Goal: Task Accomplishment & Management: Use online tool/utility

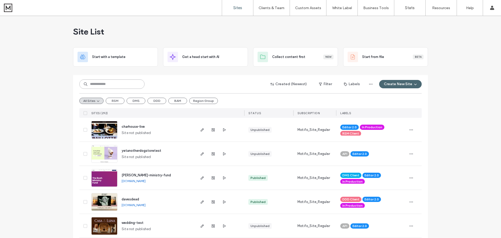
click at [122, 84] on input at bounding box center [111, 83] width 65 height 9
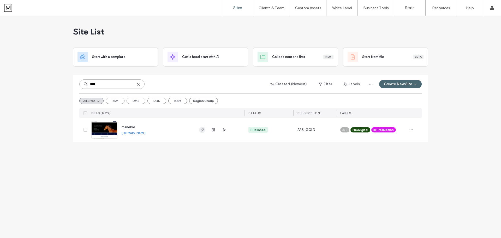
type input "****"
click at [201, 129] on icon "button" at bounding box center [202, 130] width 4 height 4
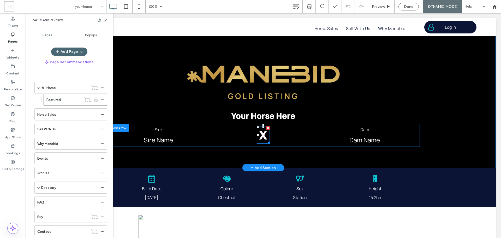
click at [264, 133] on span "X" at bounding box center [263, 134] width 9 height 15
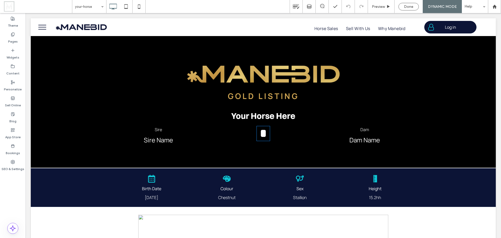
type input "**********"
type input "**"
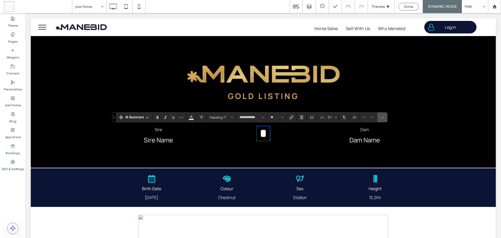
click at [287, 134] on div "* Click To Paste" at bounding box center [263, 135] width 101 height 23
click at [384, 117] on icon "Confirm" at bounding box center [382, 117] width 4 height 4
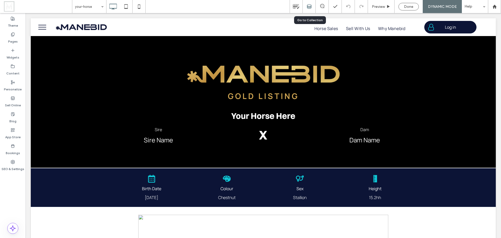
click at [309, 5] on icon at bounding box center [309, 6] width 5 height 5
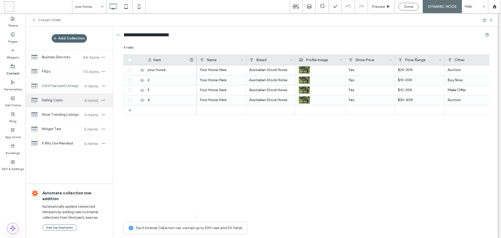
click at [63, 102] on span "Selling Costs" at bounding box center [61, 100] width 39 height 5
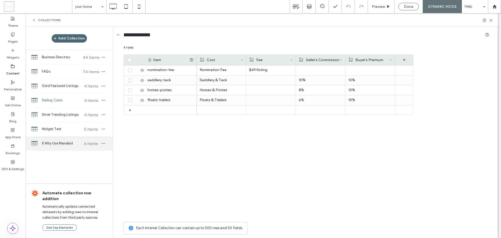
click at [65, 145] on span "X Why Use Manebid" at bounding box center [61, 143] width 39 height 5
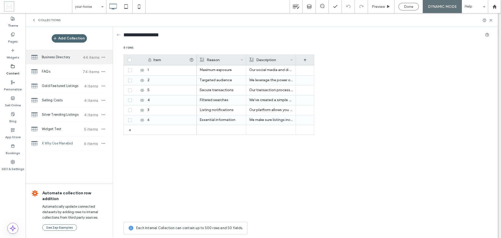
click at [69, 57] on span "Business Directory" at bounding box center [61, 57] width 39 height 5
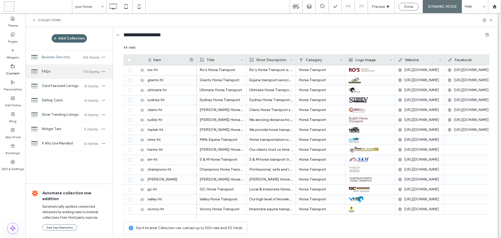
click at [60, 70] on span "FAQs" at bounding box center [61, 71] width 39 height 5
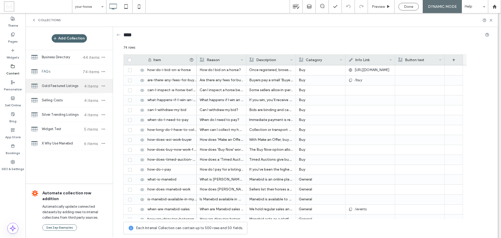
click at [58, 86] on span "Gold Featured Listings" at bounding box center [61, 85] width 39 height 5
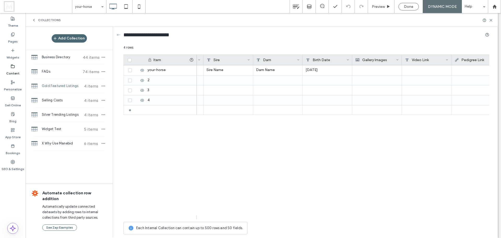
click at [392, 60] on div "Gallery Images" at bounding box center [375, 60] width 41 height 10
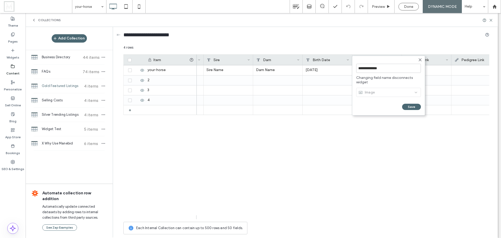
click at [340, 61] on div "Birth Date" at bounding box center [326, 60] width 41 height 10
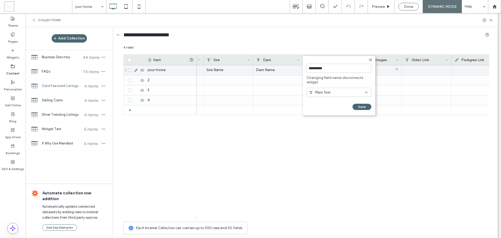
click at [381, 71] on div at bounding box center [377, 69] width 44 height 9
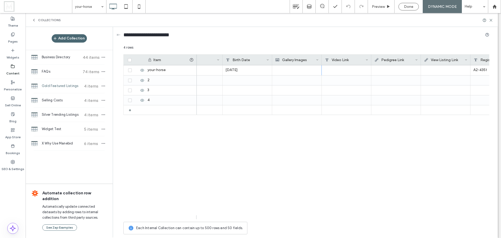
click at [319, 59] on div "Gallery Images" at bounding box center [297, 60] width 50 height 10
click at [317, 59] on icon at bounding box center [317, 59] width 3 height 3
click at [480, 59] on div "+" at bounding box center [480, 60] width 18 height 10
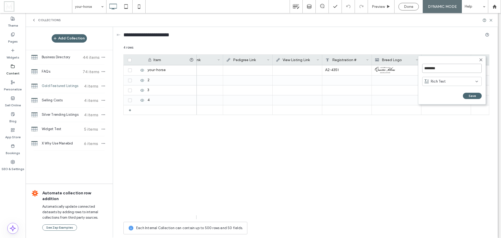
drag, startPoint x: 466, startPoint y: 65, endPoint x: 421, endPoint y: 63, distance: 45.5
click at [421, 63] on form "******** Rich Text Save ******" at bounding box center [452, 80] width 68 height 49
type input "**********"
click at [437, 79] on span "Rich Text" at bounding box center [438, 81] width 15 height 5
click at [446, 135] on span "Image Collection" at bounding box center [444, 136] width 27 height 5
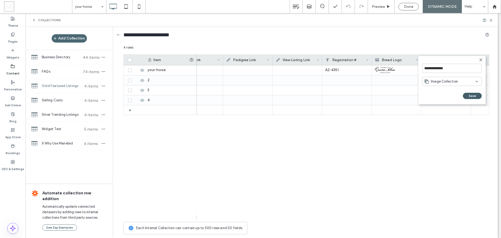
click at [467, 96] on button "Save" at bounding box center [472, 96] width 19 height 6
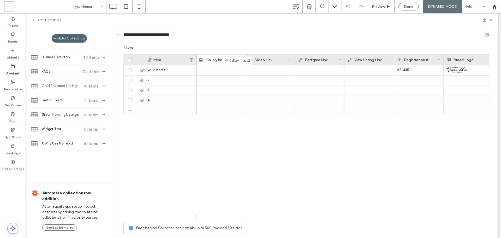
drag, startPoint x: 451, startPoint y: 61, endPoint x: 230, endPoint y: 58, distance: 221.0
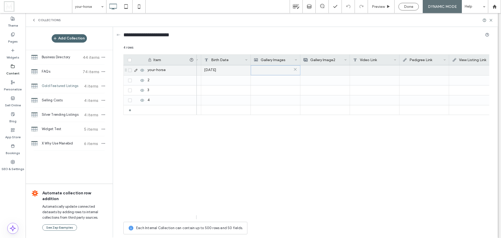
click at [254, 72] on img at bounding box center [254, 70] width 0 height 7
click at [254, 71] on img at bounding box center [254, 70] width 0 height 7
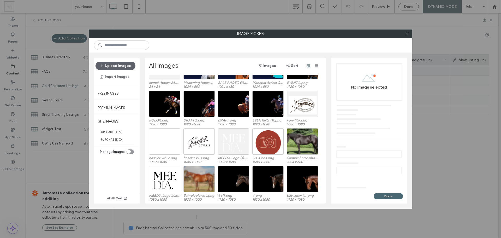
click at [407, 34] on icon at bounding box center [407, 34] width 4 height 4
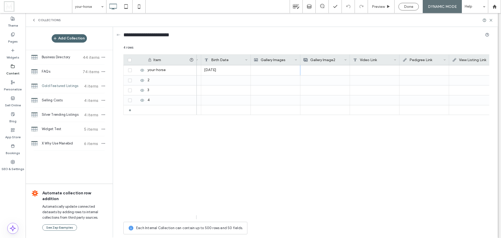
click at [298, 61] on div "Gallery Images" at bounding box center [276, 60] width 50 height 10
click at [296, 59] on icon at bounding box center [296, 59] width 3 height 3
click at [280, 69] on div "Delete Field" at bounding box center [275, 71] width 48 height 10
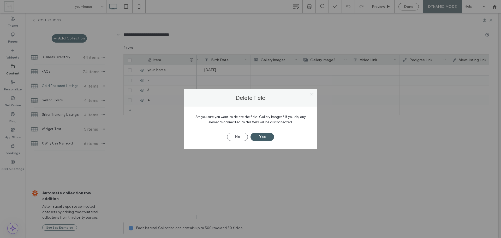
click at [261, 134] on button "Yes" at bounding box center [261, 137] width 23 height 8
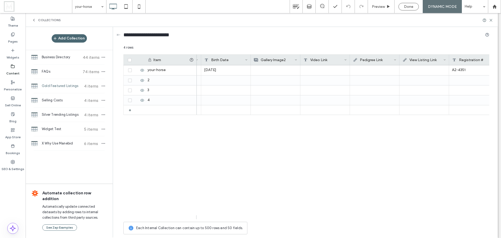
click at [289, 62] on div "Gallery Image2" at bounding box center [274, 60] width 41 height 10
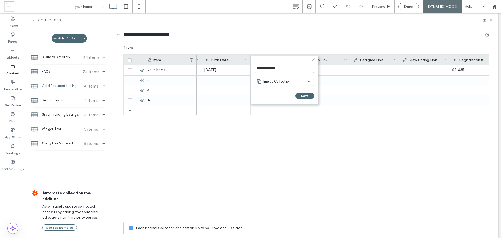
click at [287, 70] on input "**********" at bounding box center [284, 68] width 59 height 9
type input "**********"
click at [301, 95] on button "Save" at bounding box center [304, 96] width 19 height 6
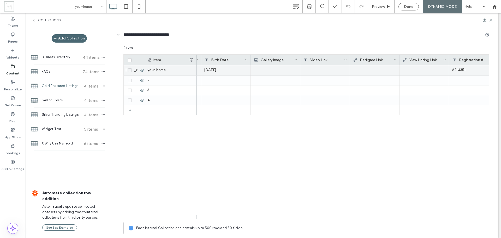
click at [292, 71] on div at bounding box center [276, 70] width 44 height 10
click at [292, 71] on div at bounding box center [275, 69] width 43 height 9
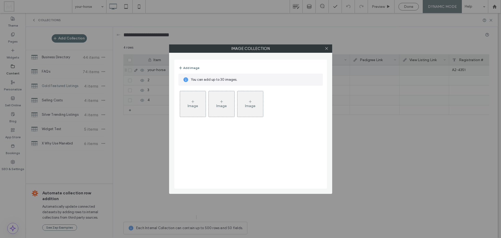
click at [194, 101] on icon at bounding box center [193, 101] width 4 height 4
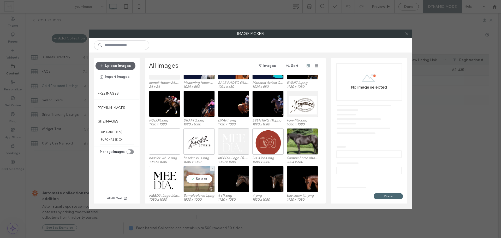
drag, startPoint x: 196, startPoint y: 178, endPoint x: 201, endPoint y: 176, distance: 5.4
click at [196, 178] on div "Select" at bounding box center [198, 179] width 31 height 26
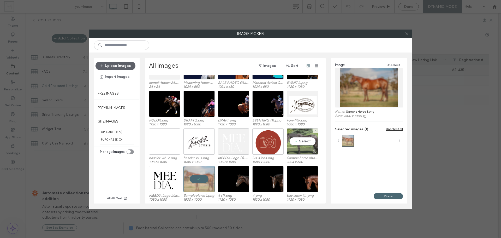
click at [298, 145] on div "Select" at bounding box center [302, 141] width 31 height 26
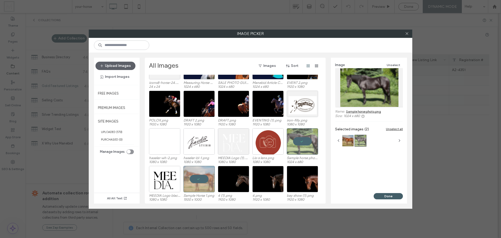
click at [384, 194] on button "Done" at bounding box center [388, 196] width 29 height 6
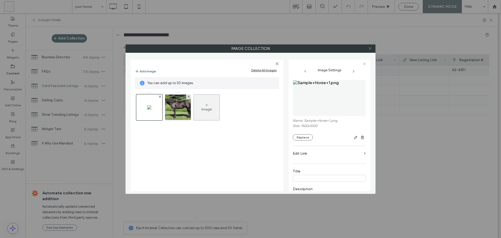
click at [371, 49] on icon at bounding box center [370, 48] width 4 height 4
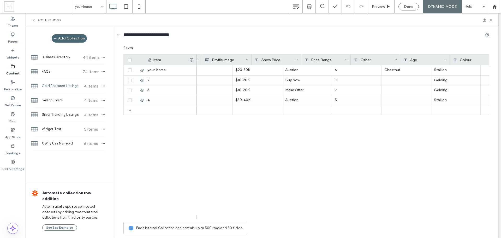
scroll to position [0, 71]
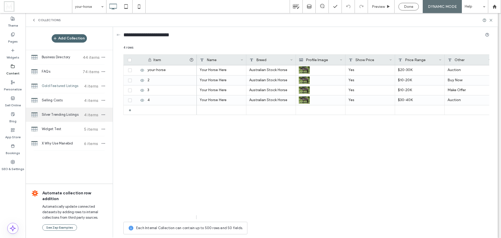
click at [58, 116] on span "Silver Trending Listings" at bounding box center [61, 114] width 39 height 5
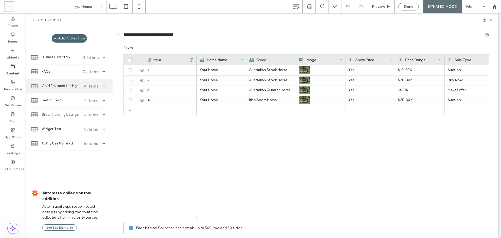
click at [55, 86] on span "Gold Featured Listings" at bounding box center [61, 85] width 39 height 5
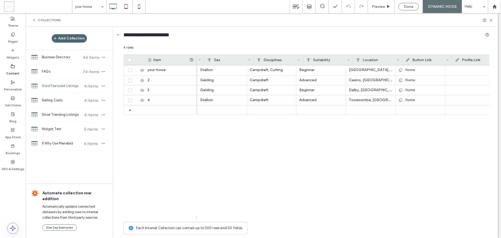
scroll to position [0, 400]
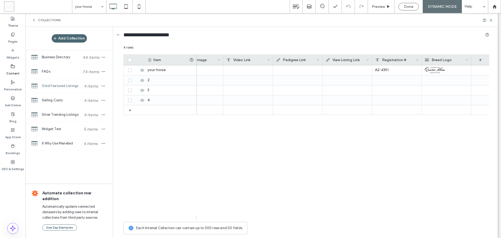
drag, startPoint x: 265, startPoint y: 215, endPoint x: 475, endPoint y: 212, distance: 209.3
click at [480, 59] on div "+" at bounding box center [480, 60] width 18 height 10
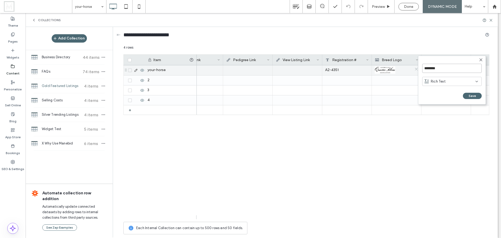
drag, startPoint x: 452, startPoint y: 68, endPoint x: 416, endPoint y: 66, distance: 36.0
click at [416, 66] on div "******** Rich Text Save ****** 4 rows Drag here to set row groups Drag here to …" at bounding box center [306, 141] width 366 height 192
drag, startPoint x: 446, startPoint y: 70, endPoint x: 424, endPoint y: 70, distance: 21.9
click at [424, 70] on input "********" at bounding box center [451, 68] width 59 height 9
type input "**********"
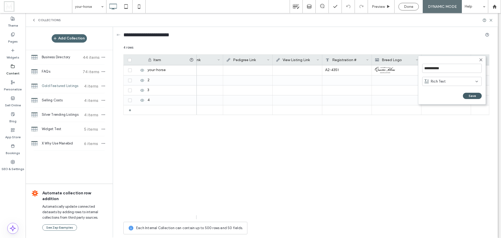
click at [468, 95] on button "Save" at bounding box center [472, 96] width 19 height 6
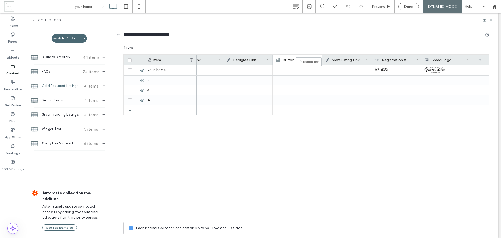
drag, startPoint x: 453, startPoint y: 60, endPoint x: 303, endPoint y: 59, distance: 150.3
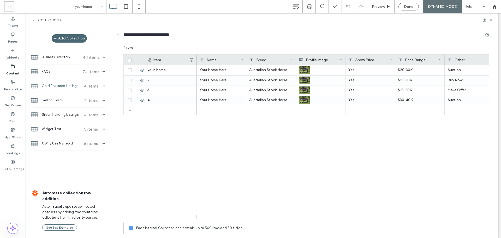
click at [336, 60] on div "Profile Image" at bounding box center [319, 60] width 41 height 10
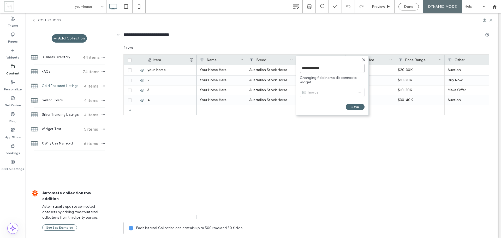
drag, startPoint x: 331, startPoint y: 69, endPoint x: 318, endPoint y: 69, distance: 13.3
click at [318, 69] on input "**********" at bounding box center [332, 68] width 65 height 9
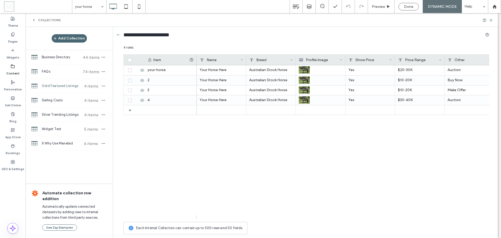
click at [317, 126] on div "Your Horse Here Australian Stock Horse Yes $20-30K Auction 6 Your Horse Here Au…" at bounding box center [343, 142] width 292 height 154
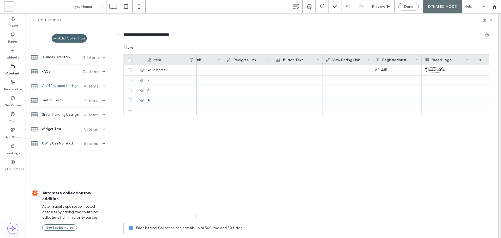
drag, startPoint x: 261, startPoint y: 217, endPoint x: 475, endPoint y: 215, distance: 213.9
click at [481, 61] on div "+" at bounding box center [480, 60] width 18 height 10
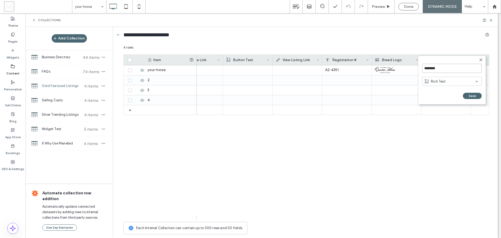
drag, startPoint x: 448, startPoint y: 67, endPoint x: 419, endPoint y: 65, distance: 28.8
click at [419, 65] on form "******** Rich Text Save ******" at bounding box center [452, 80] width 68 height 49
type input "**********"
click at [465, 83] on div "Rich Text" at bounding box center [449, 81] width 51 height 5
click at [442, 109] on div "Image" at bounding box center [451, 108] width 59 height 9
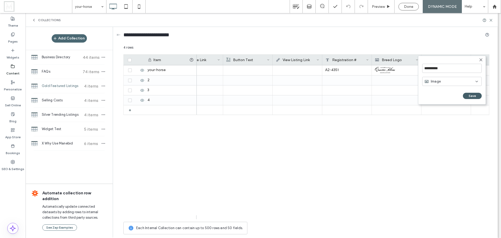
click at [474, 95] on button "Save" at bounding box center [472, 96] width 19 height 6
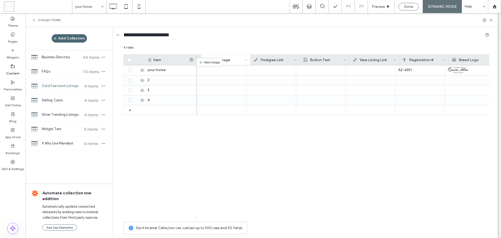
scroll to position [0, 1032]
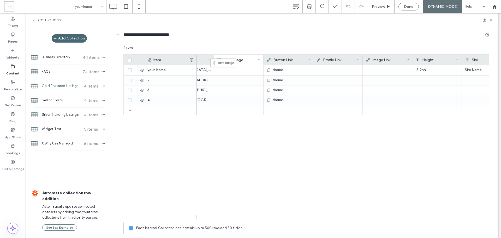
drag, startPoint x: 455, startPoint y: 60, endPoint x: 218, endPoint y: 61, distance: 236.9
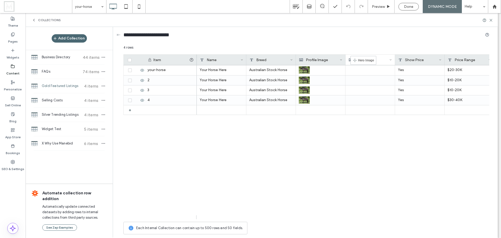
drag, startPoint x: 465, startPoint y: 61, endPoint x: 358, endPoint y: 58, distance: 107.2
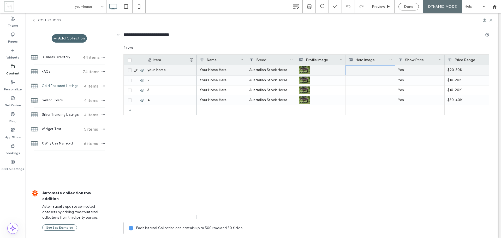
click at [370, 71] on div at bounding box center [370, 69] width 43 height 9
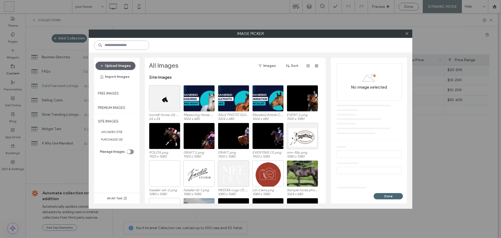
click at [131, 46] on input at bounding box center [121, 44] width 55 height 9
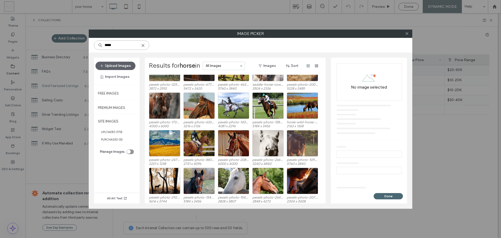
scroll to position [770, 0]
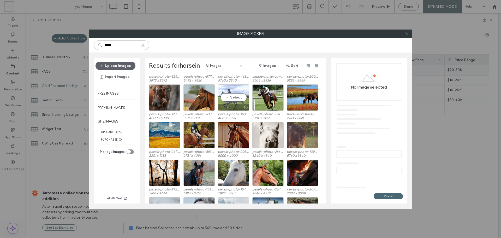
type input "*****"
click at [230, 98] on div "Select" at bounding box center [233, 97] width 31 height 26
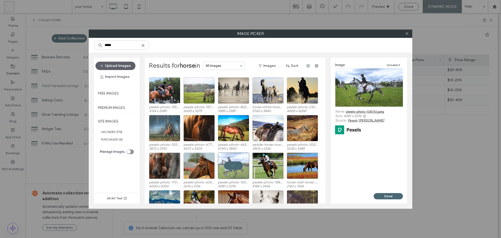
scroll to position [692, 0]
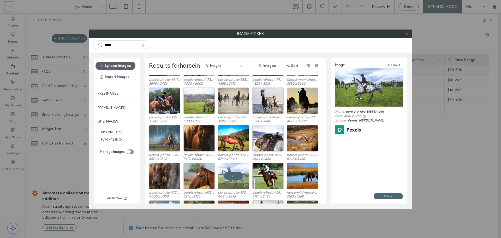
click at [233, 174] on div at bounding box center [233, 176] width 31 height 26
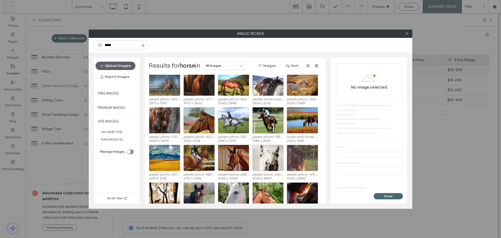
scroll to position [796, 0]
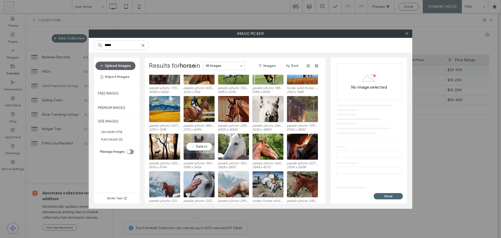
click at [207, 145] on div "Select" at bounding box center [198, 146] width 31 height 26
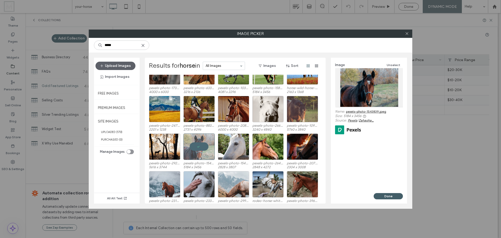
click at [394, 194] on button "Done" at bounding box center [388, 196] width 29 height 6
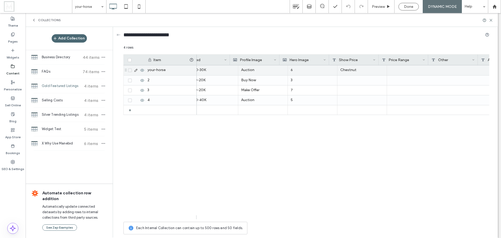
scroll to position [0, 0]
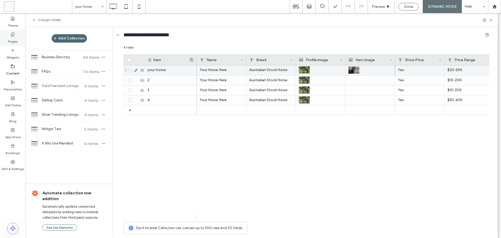
click at [13, 41] on label "Pages" at bounding box center [13, 40] width 10 height 7
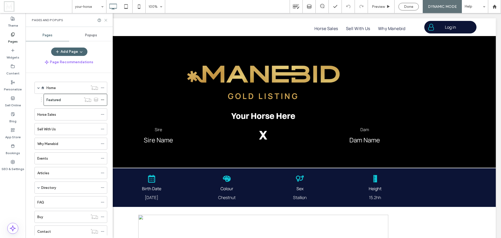
click at [106, 19] on icon at bounding box center [106, 20] width 4 height 4
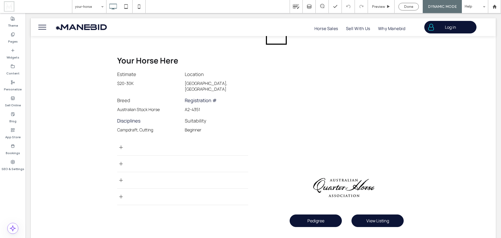
scroll to position [339, 0]
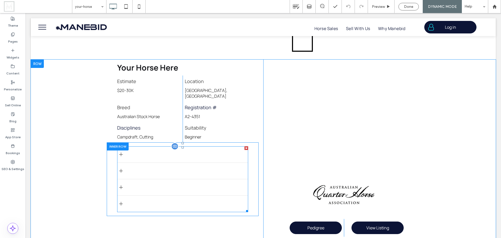
click at [120, 152] on div at bounding box center [121, 154] width 4 height 4
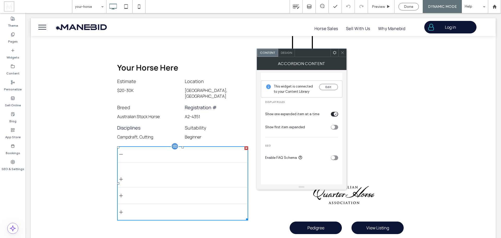
click at [120, 152] on div at bounding box center [121, 154] width 4 height 4
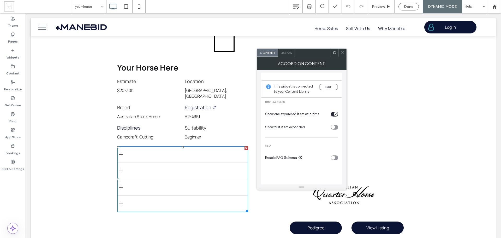
click at [343, 53] on use at bounding box center [342, 52] width 3 height 3
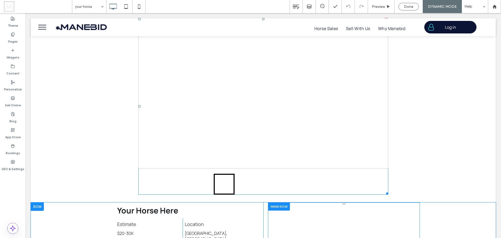
scroll to position [209, 0]
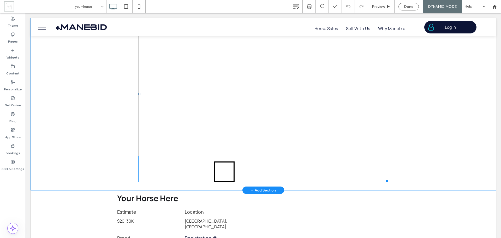
click at [280, 70] on div at bounding box center [263, 81] width 250 height 150
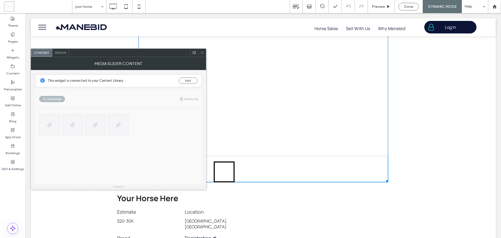
click at [194, 55] on span at bounding box center [194, 53] width 4 height 8
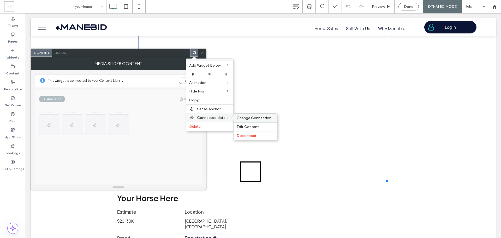
click at [253, 119] on span "Change Connection" at bounding box center [254, 118] width 35 height 4
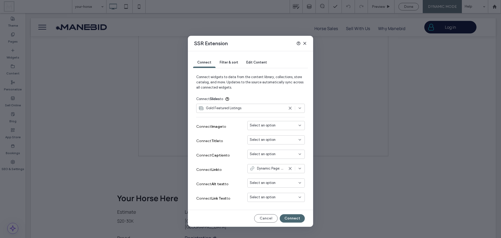
click at [258, 125] on span "Select an option" at bounding box center [263, 125] width 26 height 5
click at [242, 134] on div "Connect Title to Select an option" at bounding box center [250, 141] width 109 height 14
click at [273, 126] on span "Select an option" at bounding box center [263, 125] width 26 height 5
click at [306, 42] on use at bounding box center [304, 43] width 2 height 2
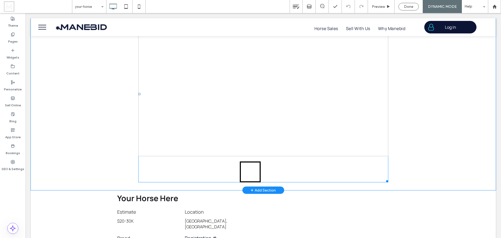
click at [266, 103] on link at bounding box center [263, 81] width 250 height 150
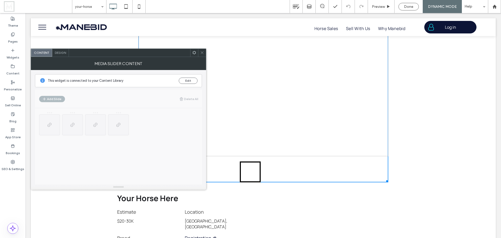
click at [193, 53] on use at bounding box center [194, 52] width 3 height 3
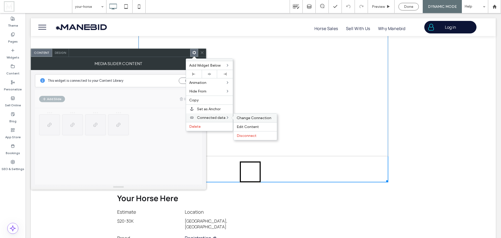
click at [247, 118] on span "Change Connection" at bounding box center [254, 118] width 35 height 4
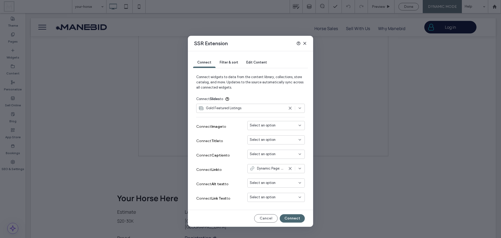
click at [250, 109] on div "Gold Featured Listings" at bounding box center [242, 107] width 86 height 5
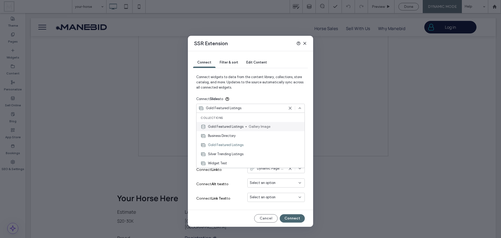
click at [253, 126] on span "Gallery Image" at bounding box center [275, 126] width 52 height 5
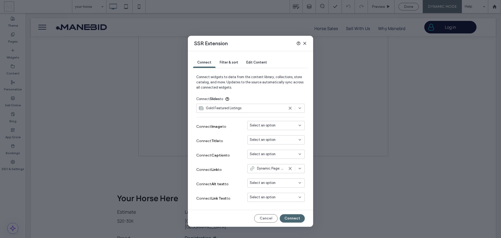
click at [255, 126] on span "Select an option" at bounding box center [263, 125] width 26 height 5
click at [263, 143] on span "Hero Image" at bounding box center [267, 143] width 17 height 5
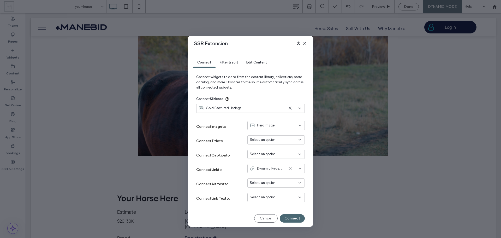
click at [263, 142] on div "Select an option" at bounding box center [275, 139] width 57 height 9
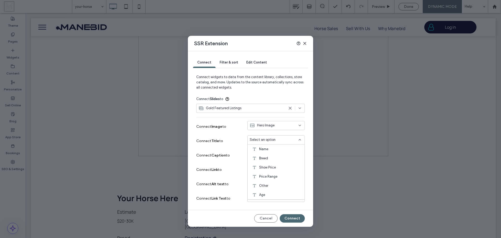
click at [236, 138] on div "Connect Title to Select an option" at bounding box center [250, 141] width 109 height 14
click at [265, 126] on span "Hero Image" at bounding box center [265, 125] width 17 height 5
click at [250, 108] on div "Gold Featured Listings" at bounding box center [242, 107] width 86 height 5
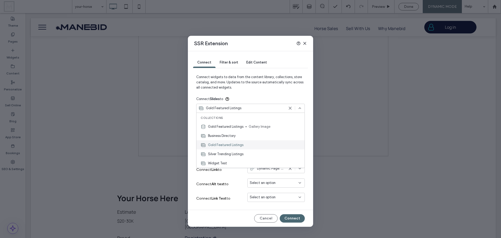
click at [239, 143] on span "Gold Featured Listings" at bounding box center [225, 144] width 35 height 5
click at [271, 128] on div "Hero Image" at bounding box center [275, 125] width 57 height 9
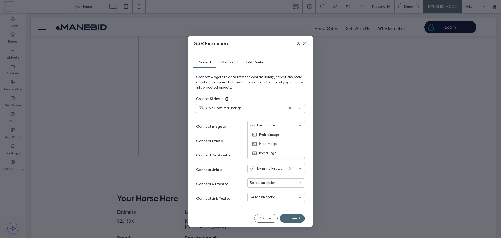
click at [272, 128] on span "Hero Image" at bounding box center [265, 125] width 17 height 5
click at [237, 128] on div "Connect Image to Hero Image" at bounding box center [250, 126] width 109 height 14
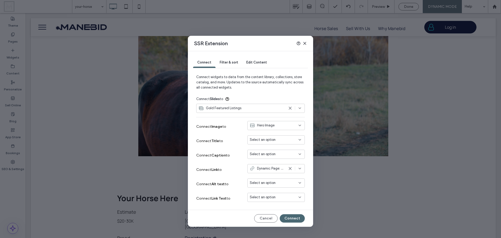
click at [243, 108] on div "Gold Featured Listings" at bounding box center [242, 107] width 86 height 5
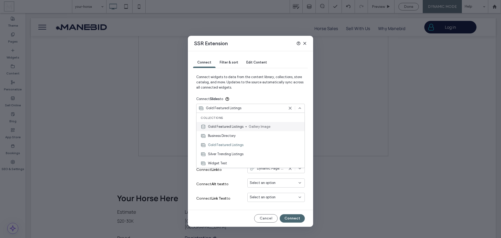
click at [251, 127] on span "Gallery Image" at bounding box center [275, 126] width 52 height 5
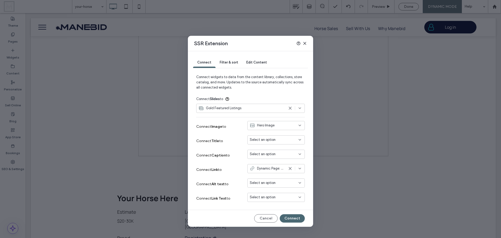
click at [253, 127] on icon at bounding box center [252, 125] width 5 height 5
click at [234, 108] on span "Gold Featured Listings" at bounding box center [223, 107] width 35 height 5
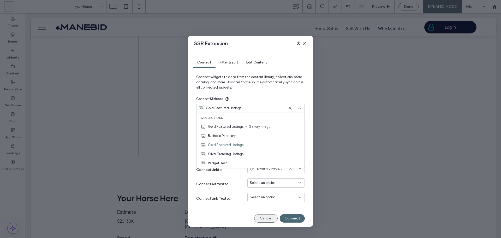
click at [270, 217] on button "Cancel" at bounding box center [265, 218] width 23 height 8
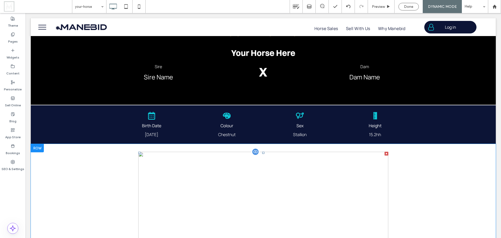
scroll to position [52, 0]
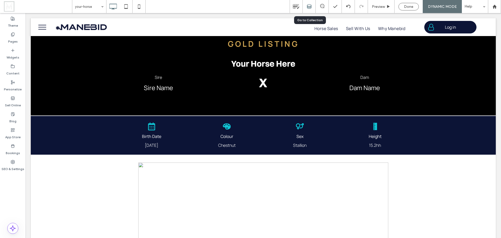
click at [311, 6] on icon at bounding box center [309, 6] width 5 height 5
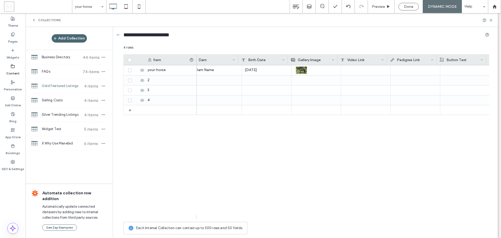
scroll to position [0, 903]
click at [405, 6] on span "Done" at bounding box center [408, 6] width 9 height 4
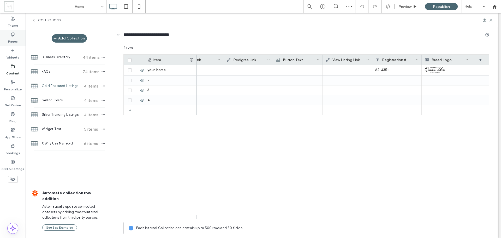
click at [15, 38] on label "Pages" at bounding box center [13, 40] width 10 height 7
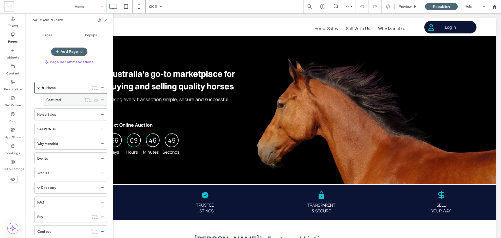
click at [59, 99] on label "Featured" at bounding box center [53, 99] width 14 height 9
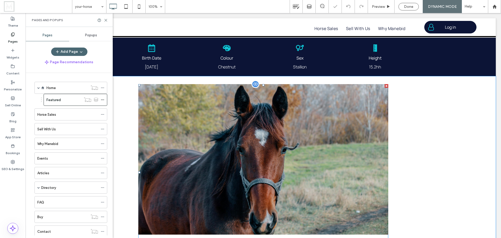
click at [293, 145] on div at bounding box center [263, 159] width 250 height 150
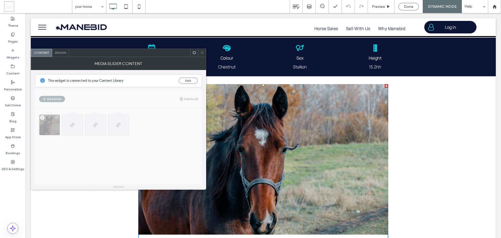
click at [194, 54] on use at bounding box center [194, 52] width 3 height 3
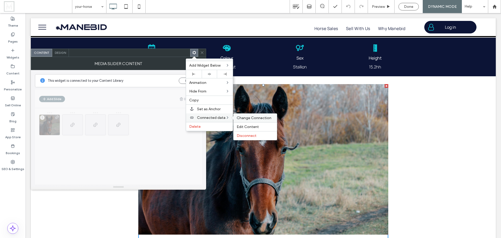
click at [244, 118] on span "Change Connection" at bounding box center [254, 118] width 35 height 4
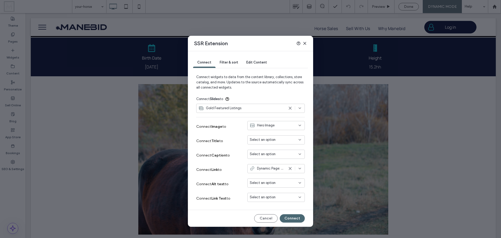
click at [271, 128] on div "Hero Image" at bounding box center [275, 125] width 57 height 9
click at [305, 43] on use at bounding box center [304, 43] width 2 height 2
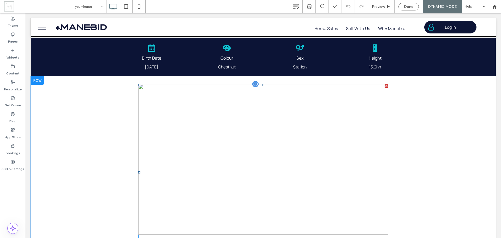
click at [385, 86] on div at bounding box center [387, 86] width 4 height 4
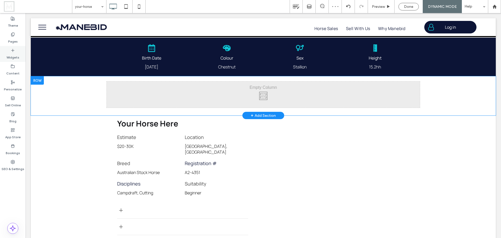
click at [11, 53] on label "Widgets" at bounding box center [13, 55] width 13 height 7
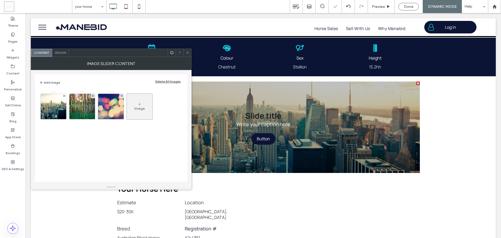
click at [172, 54] on icon at bounding box center [172, 53] width 4 height 4
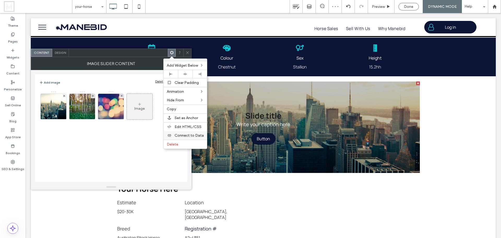
click at [189, 134] on span "Connect to Data" at bounding box center [189, 135] width 29 height 4
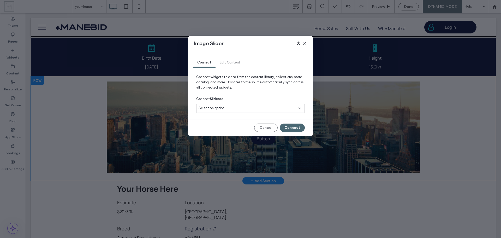
click at [257, 107] on div "Select an option" at bounding box center [248, 107] width 98 height 5
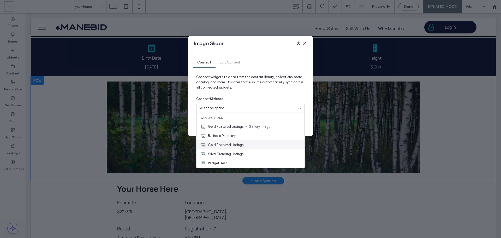
click at [245, 143] on div "Gold Featured Listings" at bounding box center [250, 144] width 108 height 9
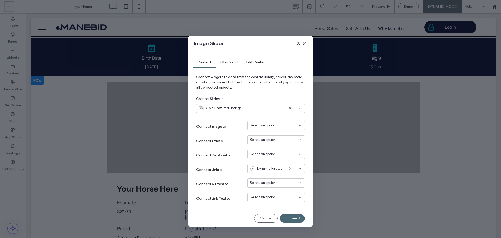
click at [273, 126] on span "Select an option" at bounding box center [263, 125] width 26 height 5
click at [274, 110] on div "Gold Featured Listings" at bounding box center [242, 107] width 86 height 5
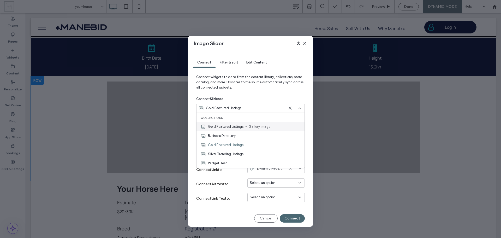
click at [266, 126] on span "Gallery Image" at bounding box center [275, 126] width 52 height 5
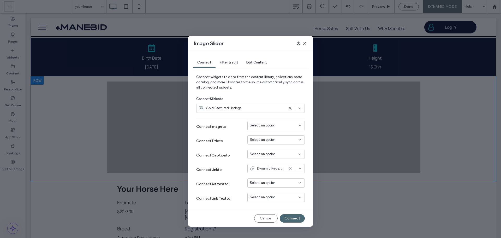
click at [266, 126] on span "Select an option" at bounding box center [263, 125] width 26 height 5
click at [267, 219] on button "Cancel" at bounding box center [265, 218] width 23 height 8
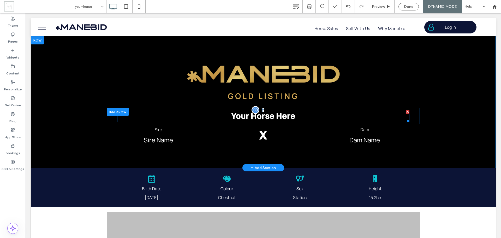
click at [301, 117] on h1 "Your Horse Here" at bounding box center [263, 115] width 292 height 11
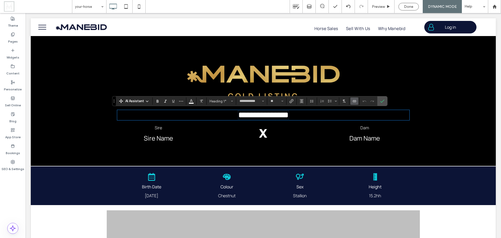
click at [355, 101] on use "Connect To Data" at bounding box center [354, 101] width 3 height 2
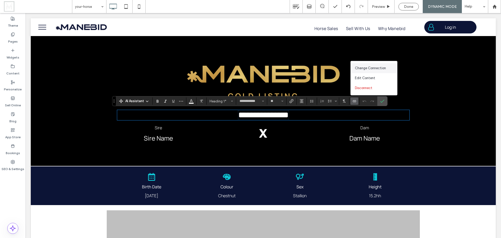
click at [378, 68] on span "Change Connection" at bounding box center [370, 67] width 31 height 5
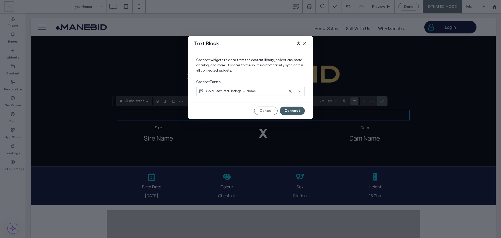
click at [290, 112] on button "Connect" at bounding box center [292, 110] width 25 height 8
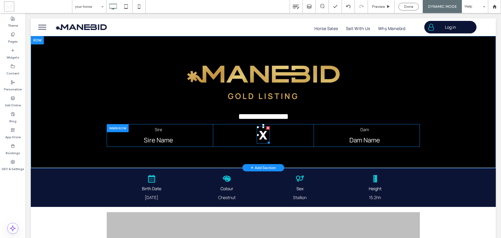
click at [259, 136] on span "X" at bounding box center [263, 134] width 9 height 15
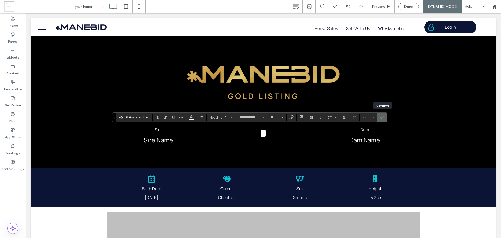
click at [382, 120] on span "Confirm" at bounding box center [381, 116] width 2 height 9
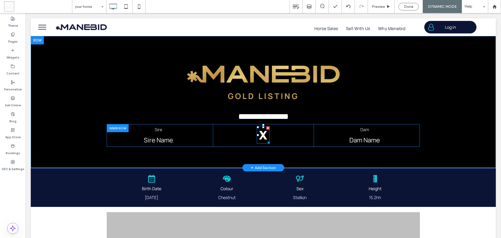
click at [265, 137] on span "X" at bounding box center [263, 134] width 9 height 15
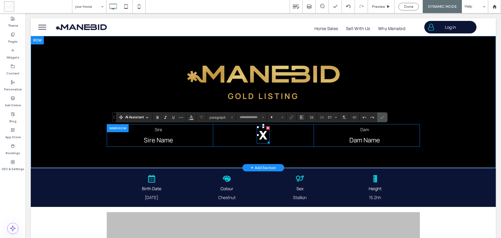
type input "**********"
type input "**"
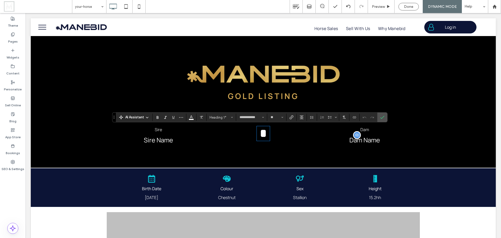
click at [363, 138] on span "Dam Name" at bounding box center [364, 139] width 31 height 9
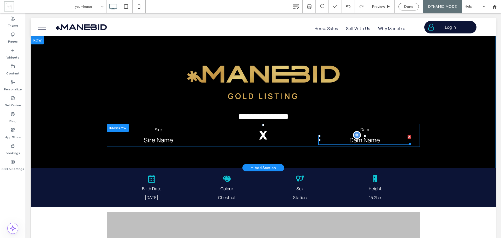
click at [363, 138] on span "Dam Name" at bounding box center [364, 139] width 31 height 9
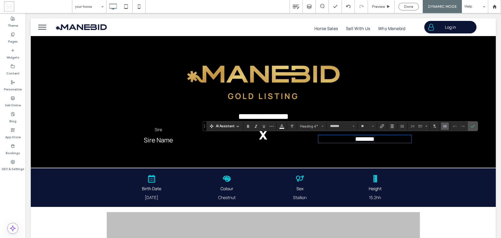
click at [445, 125] on use "Connect To Data" at bounding box center [444, 126] width 3 height 2
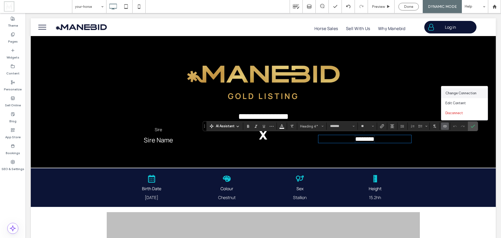
click at [456, 94] on span "Change Connection" at bounding box center [460, 93] width 31 height 5
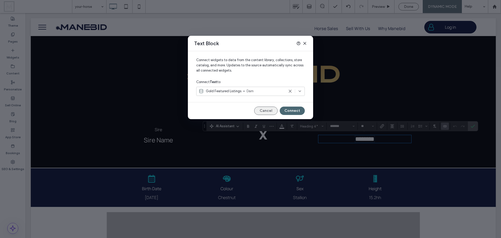
click at [270, 111] on button "Cancel" at bounding box center [265, 110] width 23 height 8
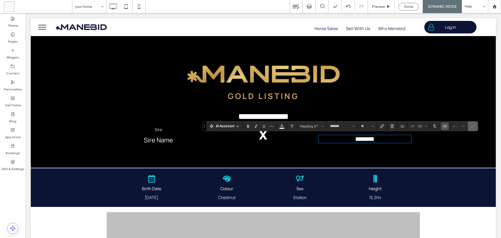
click at [474, 125] on icon "Confirm" at bounding box center [473, 126] width 4 height 4
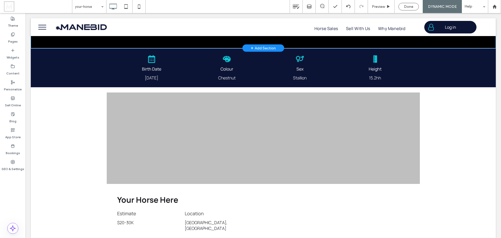
scroll to position [104, 0]
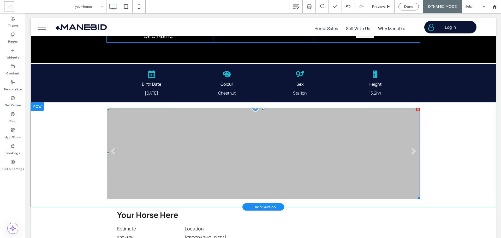
click at [401, 147] on link at bounding box center [263, 152] width 313 height 91
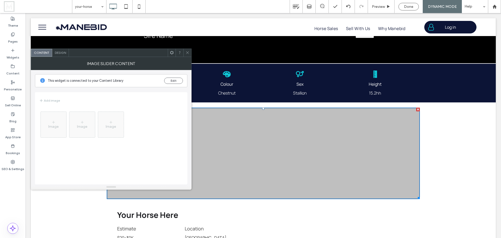
click at [188, 54] on icon at bounding box center [187, 53] width 4 height 4
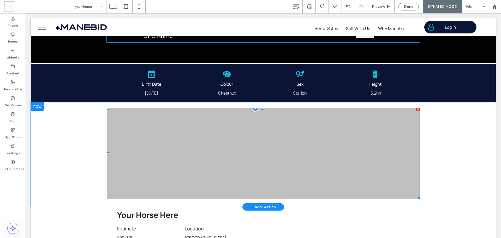
click at [416, 109] on div at bounding box center [418, 109] width 4 height 4
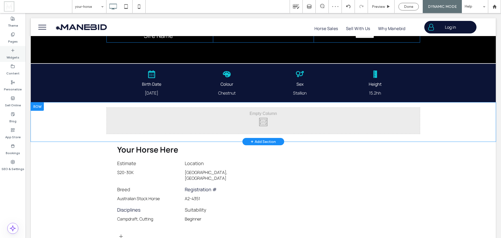
click at [15, 56] on label "Widgets" at bounding box center [13, 55] width 13 height 7
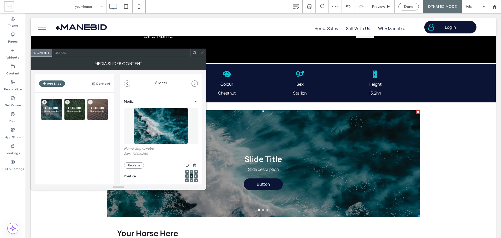
click at [194, 55] on span at bounding box center [194, 53] width 4 height 8
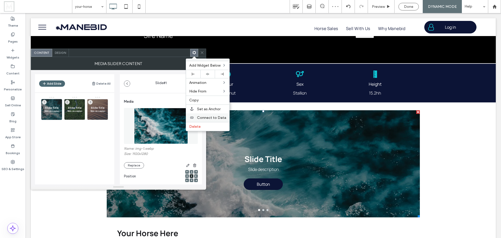
click at [209, 116] on span "Connect to Data" at bounding box center [211, 117] width 29 height 4
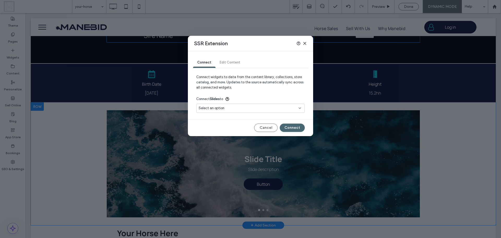
click at [221, 107] on span "Select an option" at bounding box center [212, 107] width 26 height 5
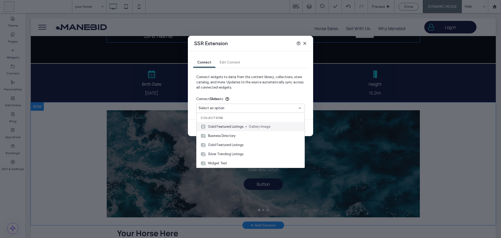
click at [229, 126] on span "Gold Featured Listings" at bounding box center [225, 126] width 35 height 5
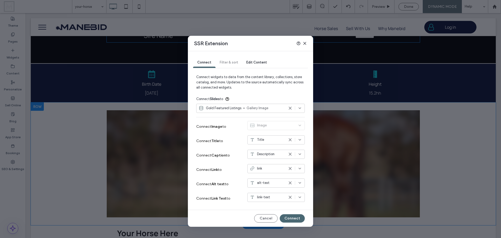
click at [268, 107] on span "Gallery Image" at bounding box center [266, 107] width 38 height 5
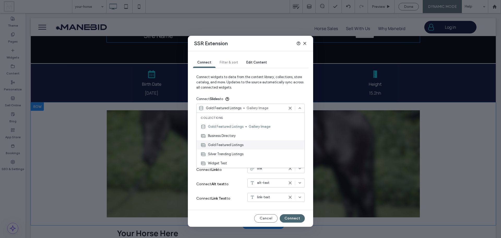
click at [245, 142] on div "Gold Featured Listings" at bounding box center [250, 144] width 108 height 9
click at [269, 169] on div "link" at bounding box center [267, 168] width 35 height 5
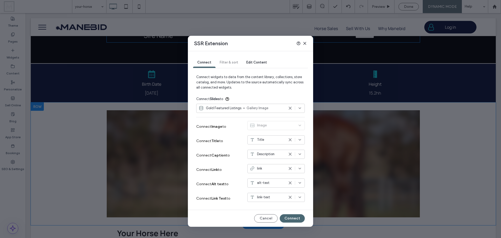
click at [291, 168] on icon at bounding box center [290, 168] width 4 height 4
click at [291, 181] on icon at bounding box center [290, 183] width 4 height 4
click at [290, 196] on use at bounding box center [290, 197] width 2 height 2
click at [291, 154] on icon at bounding box center [290, 154] width 4 height 4
click at [290, 140] on use at bounding box center [290, 139] width 2 height 2
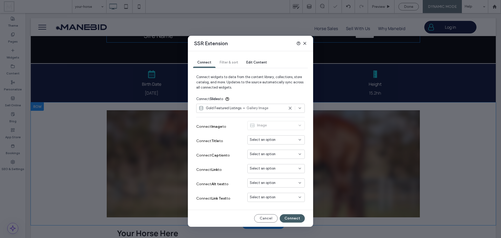
click at [297, 217] on button "Connect" at bounding box center [292, 218] width 25 height 8
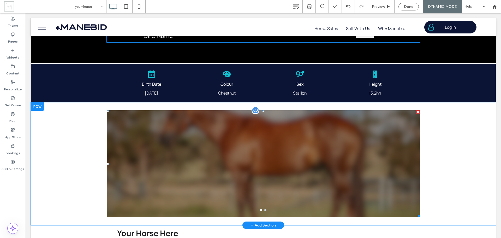
click at [289, 170] on div at bounding box center [263, 167] width 313 height 82
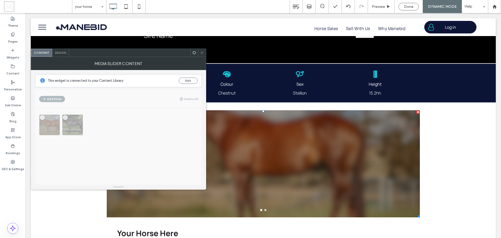
click at [65, 53] on span "Design" at bounding box center [60, 53] width 11 height 4
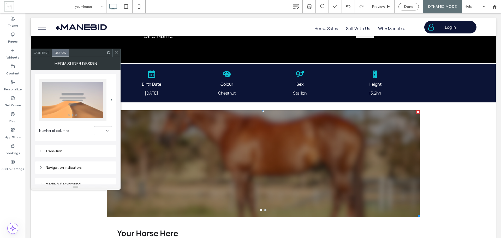
scroll to position [0, 0]
click at [111, 100] on span at bounding box center [112, 100] width 2 height 2
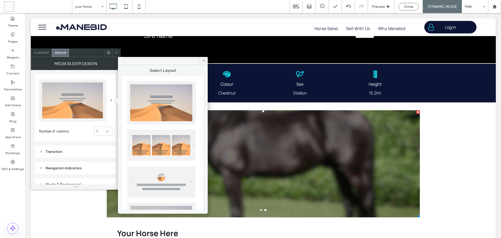
click at [148, 112] on img at bounding box center [161, 102] width 69 height 43
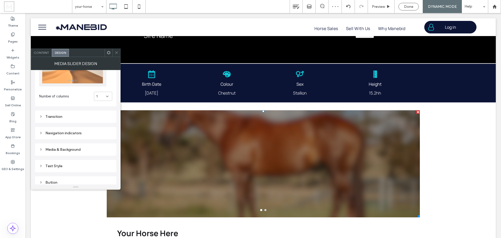
scroll to position [52, 0]
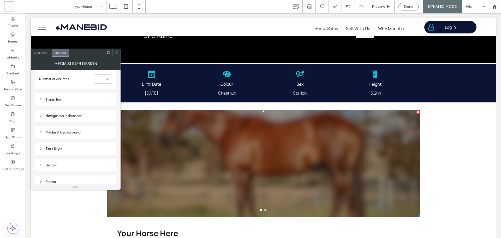
click at [66, 133] on div "Media & Background" at bounding box center [75, 132] width 73 height 4
click at [106, 154] on icon "toggle" at bounding box center [107, 155] width 2 height 2
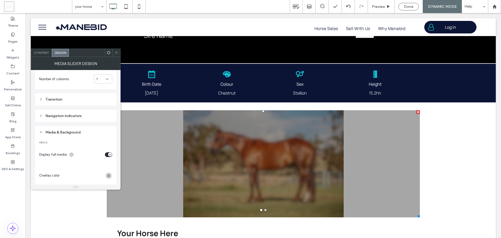
click at [110, 175] on div "rgba(0, 0, 0, 0.3)" at bounding box center [108, 175] width 4 height 4
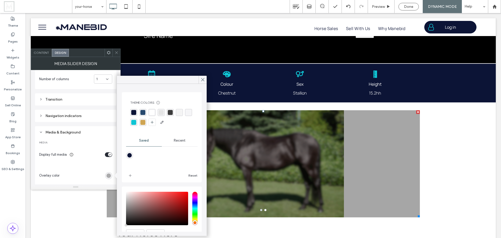
click at [174, 140] on span "Recent" at bounding box center [180, 140] width 12 height 4
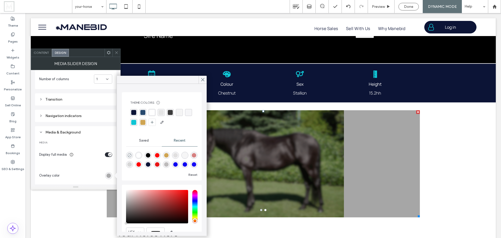
click at [128, 155] on icon "rgba(0, 0, 0, 0)" at bounding box center [129, 155] width 4 height 4
type input "*"
type input "**"
type input "*"
type input "**"
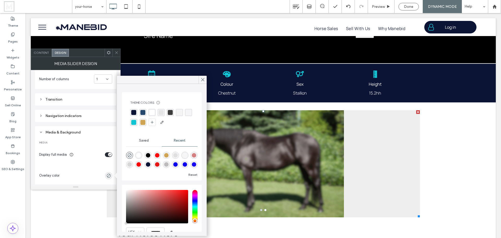
click at [80, 166] on div "MEDIA Display full media Overlay color Opacity ** BACKGROUND Background color B…" at bounding box center [75, 223] width 73 height 174
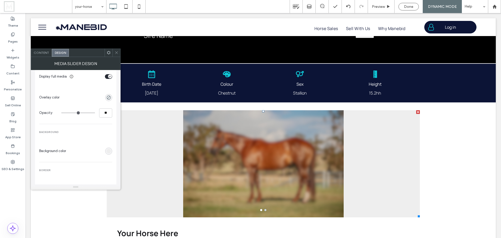
scroll to position [130, 0]
click at [116, 53] on icon at bounding box center [117, 53] width 4 height 4
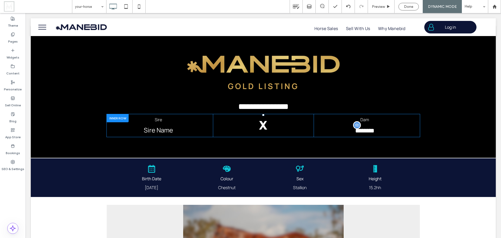
scroll to position [0, 0]
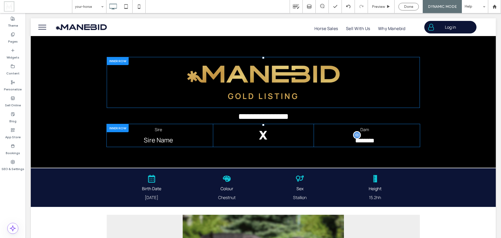
click at [125, 62] on div at bounding box center [118, 61] width 22 height 8
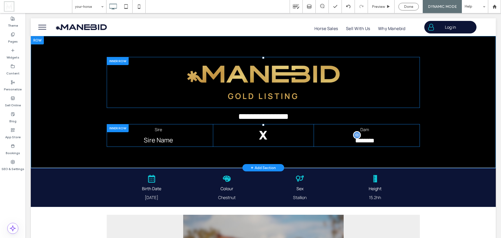
click at [121, 62] on div at bounding box center [118, 61] width 22 height 8
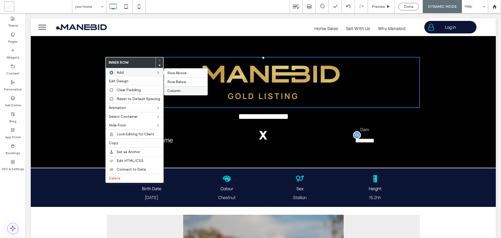
click at [181, 89] on label "Column" at bounding box center [185, 90] width 37 height 4
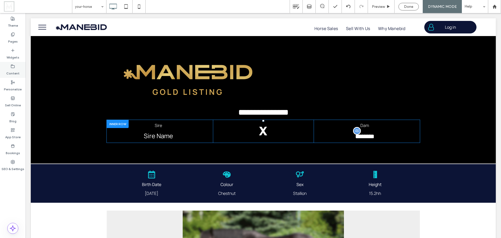
click at [14, 69] on label "Content" at bounding box center [12, 71] width 13 height 7
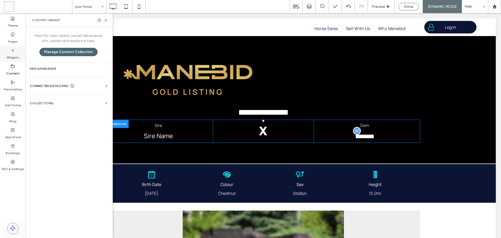
click at [12, 51] on icon at bounding box center [13, 50] width 4 height 4
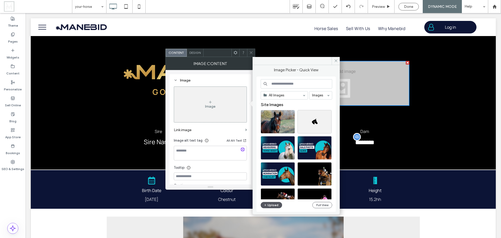
click at [274, 203] on button "Upload" at bounding box center [271, 205] width 21 height 6
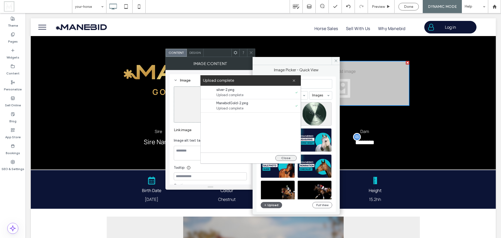
click at [291, 158] on button "Close" at bounding box center [285, 158] width 21 height 6
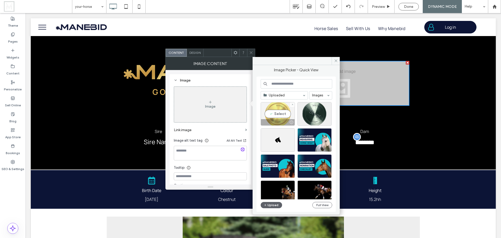
click at [283, 108] on div "Select" at bounding box center [278, 113] width 34 height 23
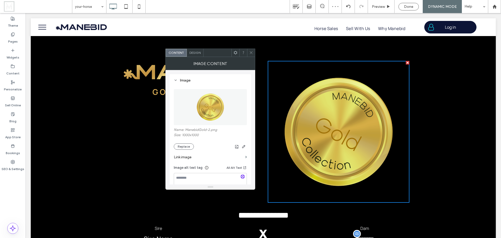
click at [253, 53] on icon at bounding box center [251, 53] width 4 height 4
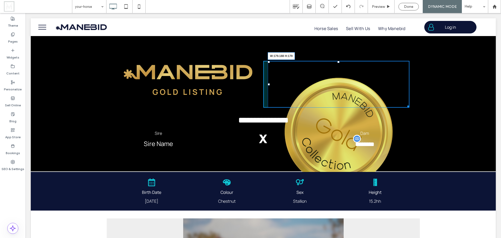
drag, startPoint x: 407, startPoint y: 201, endPoint x: 360, endPoint y: 144, distance: 74.1
click at [360, 144] on div "**********" at bounding box center [263, 103] width 313 height 93
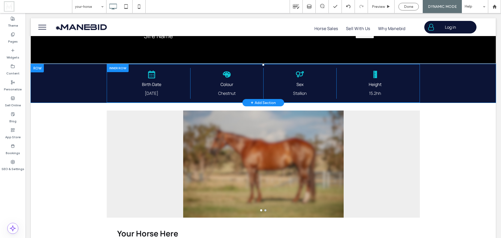
scroll to position [104, 0]
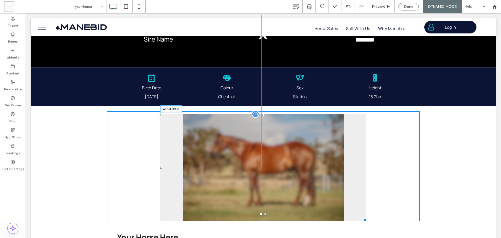
drag, startPoint x: 417, startPoint y: 220, endPoint x: 389, endPoint y: 233, distance: 30.9
click at [363, 220] on div at bounding box center [364, 219] width 4 height 4
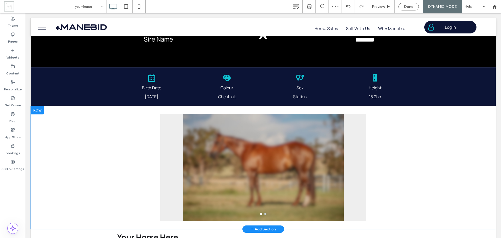
click at [39, 111] on div at bounding box center [37, 110] width 13 height 8
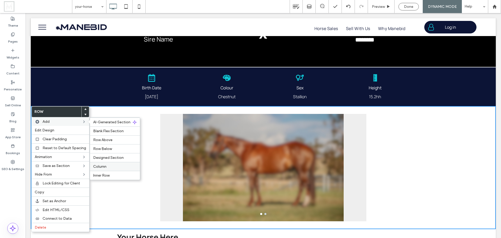
click at [114, 166] on label "Column" at bounding box center [115, 166] width 44 height 4
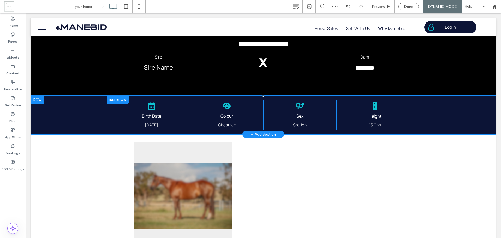
scroll to position [26, 0]
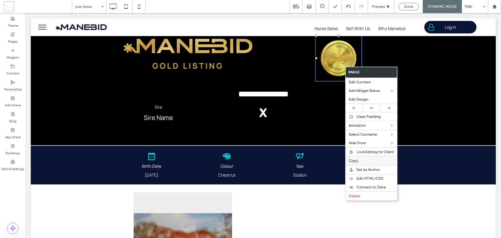
click at [363, 161] on label "Copy" at bounding box center [371, 160] width 45 height 4
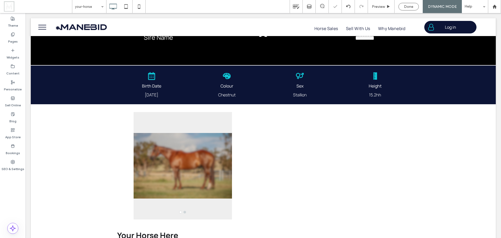
scroll to position [130, 0]
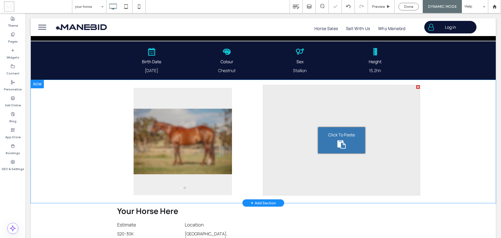
click at [337, 141] on icon at bounding box center [341, 144] width 8 height 8
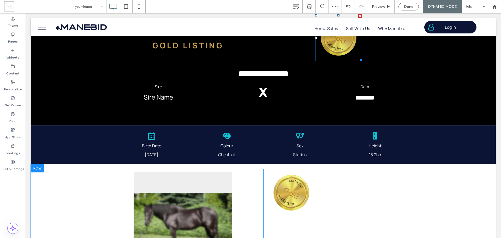
scroll to position [157, 0]
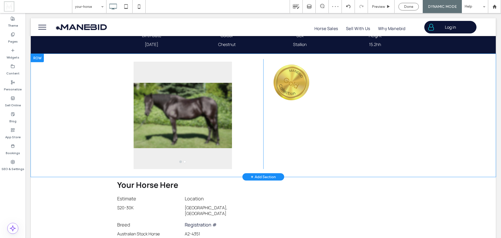
click at [339, 133] on div "Click To Paste Click To Paste" at bounding box center [341, 114] width 157 height 110
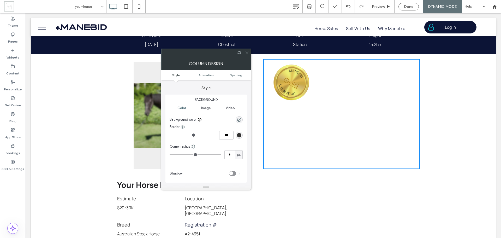
click at [247, 54] on icon at bounding box center [247, 53] width 4 height 4
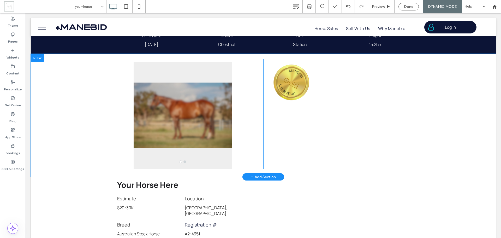
click at [293, 136] on div "Click To Paste Click To Paste" at bounding box center [341, 114] width 157 height 110
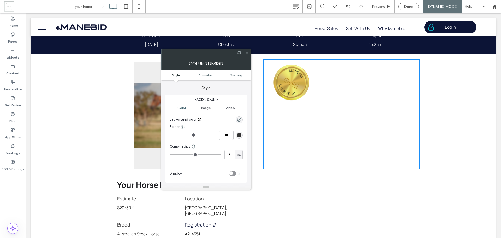
click at [277, 137] on div "Click To Paste Click To Paste" at bounding box center [341, 114] width 157 height 110
click at [254, 126] on div "Click To Paste a a a a" at bounding box center [185, 114] width 157 height 110
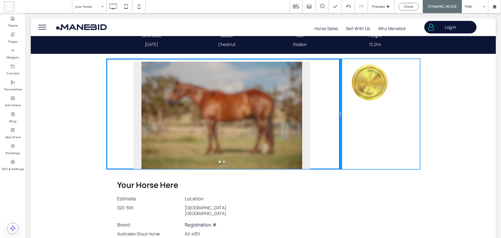
drag, startPoint x: 261, startPoint y: 135, endPoint x: 357, endPoint y: 149, distance: 97.5
click at [332, 136] on div "Click To Paste a a a a" at bounding box center [224, 114] width 235 height 110
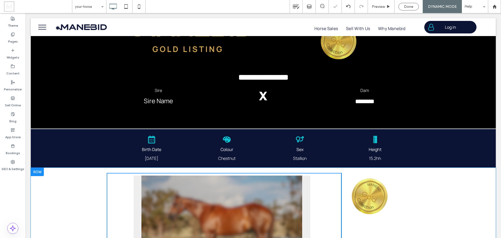
scroll to position [26, 0]
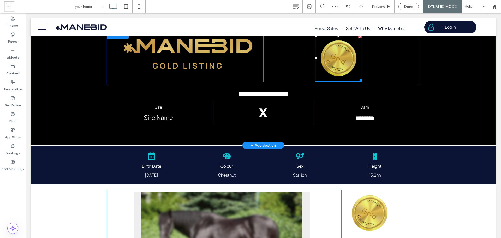
click at [358, 38] on div at bounding box center [360, 37] width 4 height 4
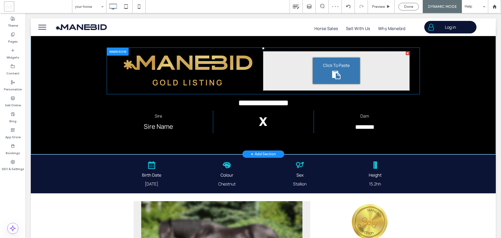
scroll to position [0, 0]
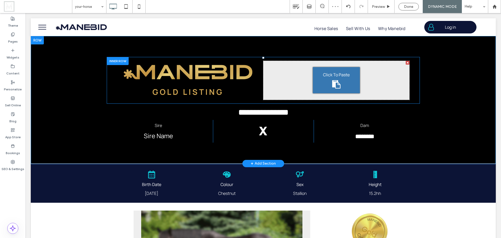
click at [406, 63] on div at bounding box center [408, 63] width 4 height 4
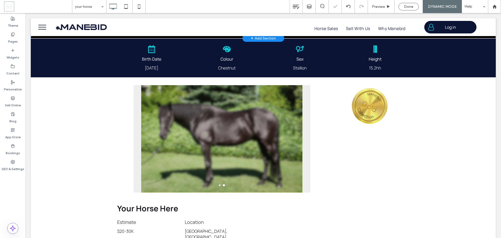
scroll to position [130, 0]
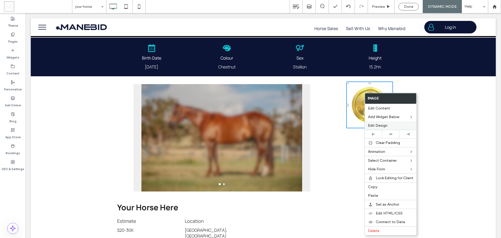
click at [394, 124] on label "Edit Design" at bounding box center [390, 125] width 45 height 4
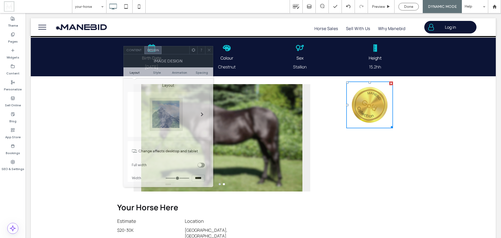
drag, startPoint x: 301, startPoint y: 54, endPoint x: 181, endPoint y: 52, distance: 120.8
click at [181, 52] on div at bounding box center [175, 50] width 28 height 8
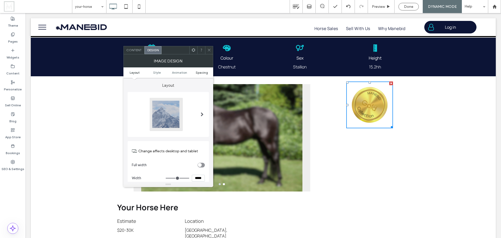
click at [202, 73] on span "Spacing" at bounding box center [202, 72] width 12 height 4
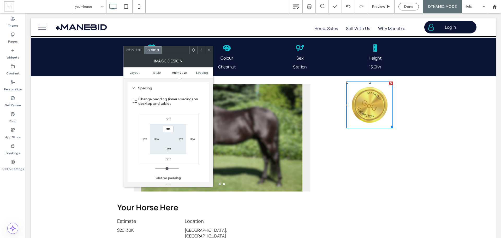
scroll to position [262, 0]
click at [145, 138] on label "0px" at bounding box center [143, 139] width 5 height 4
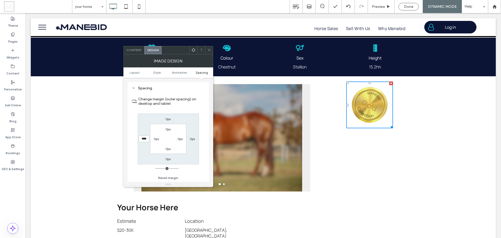
type input "****"
type input "*"
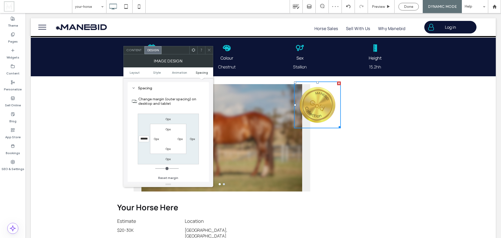
click at [144, 139] on input "******" at bounding box center [144, 138] width 11 height 7
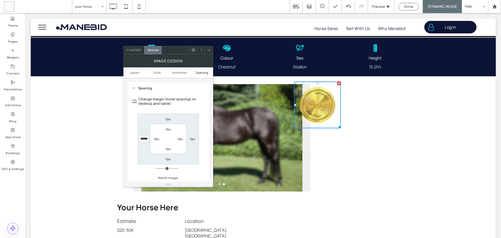
type input "******"
type input "*"
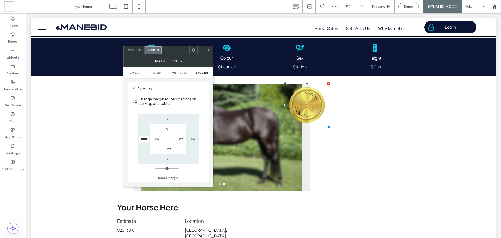
click at [209, 52] on span at bounding box center [209, 50] width 4 height 8
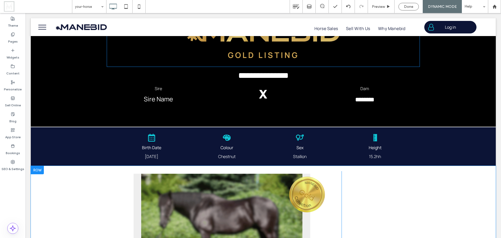
scroll to position [0, 0]
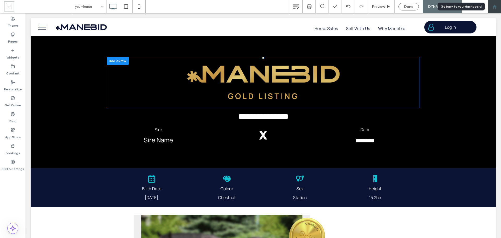
click at [495, 4] on icon at bounding box center [494, 6] width 4 height 4
